Goal: Transaction & Acquisition: Download file/media

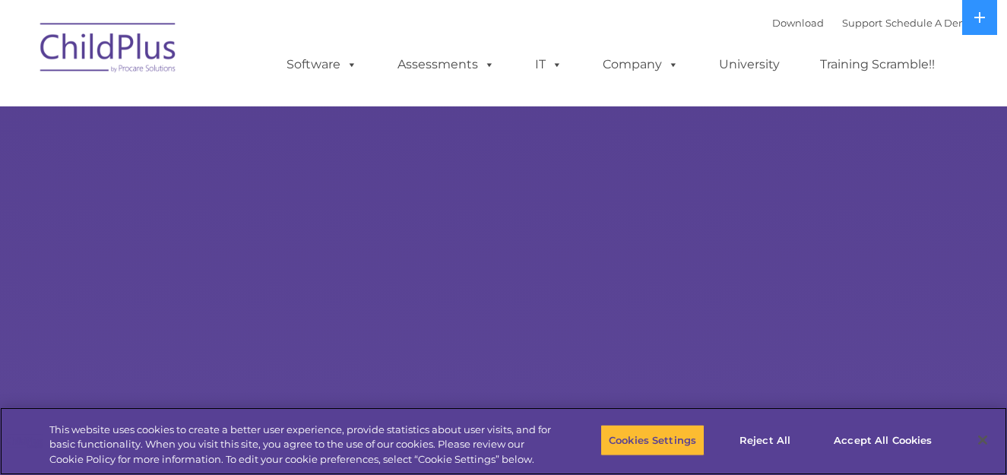
select select "MEDIUM"
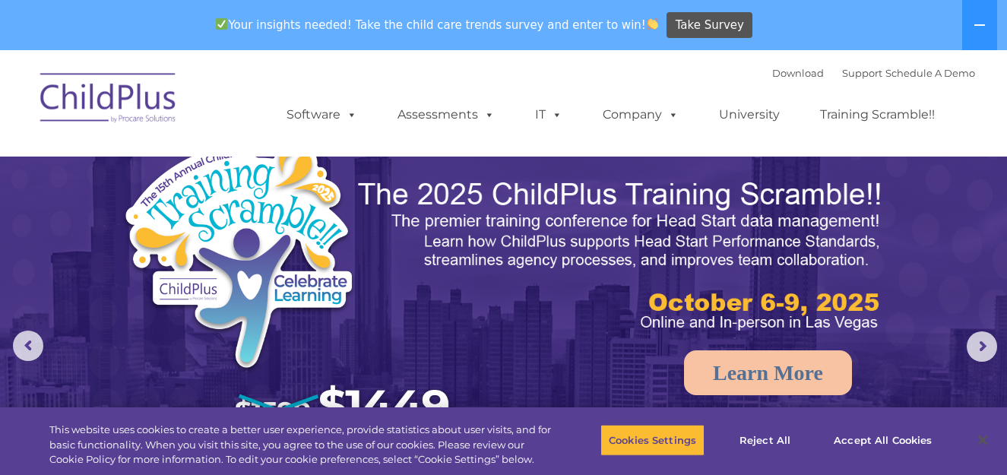
drag, startPoint x: 981, startPoint y: 31, endPoint x: 683, endPoint y: 74, distance: 301.0
click at [683, 74] on div "Download Support | Schedule A Demo  MENU MENU Software ChildPlus: The original…" at bounding box center [615, 104] width 719 height 84
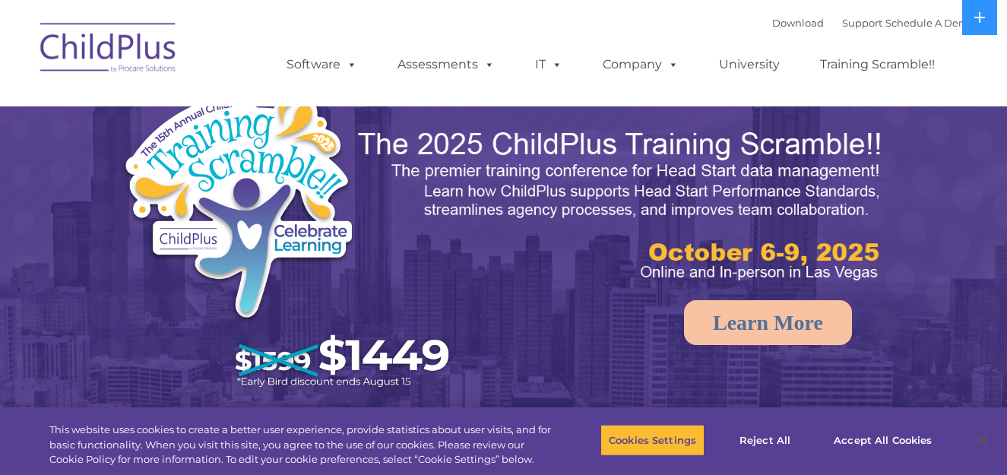
select select "MEDIUM"
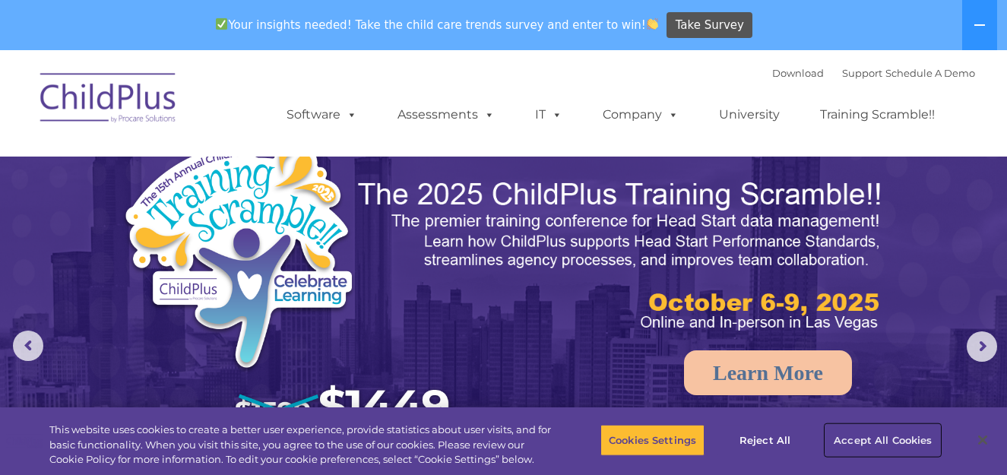
click at [895, 436] on button "Accept All Cookies" at bounding box center [882, 440] width 115 height 32
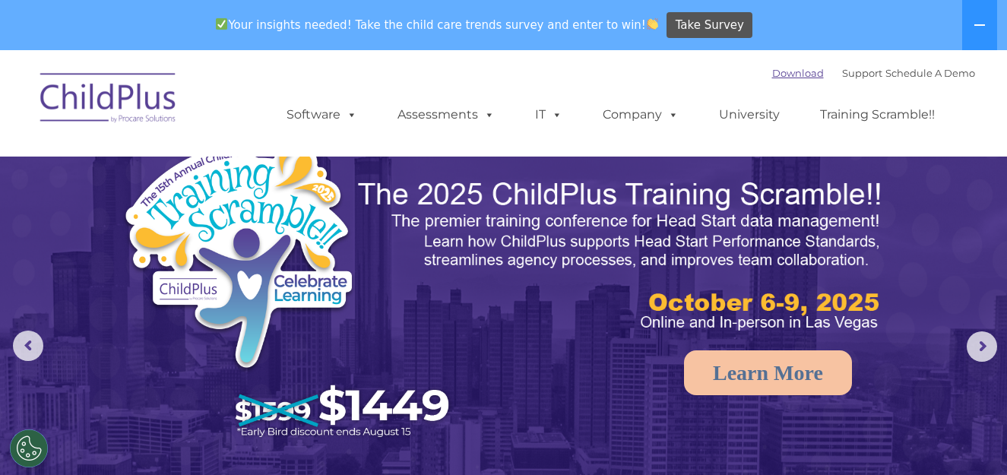
click at [772, 74] on link "Download" at bounding box center [798, 73] width 52 height 12
